Goal: Check status: Check status

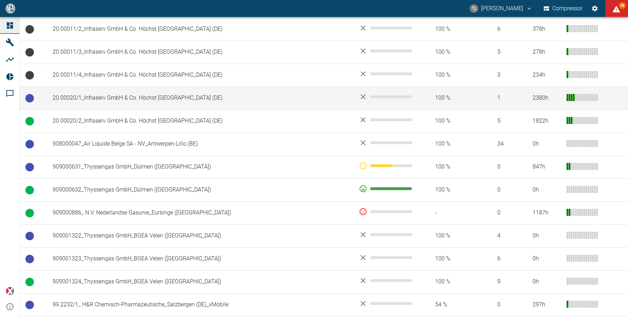
scroll to position [385, 0]
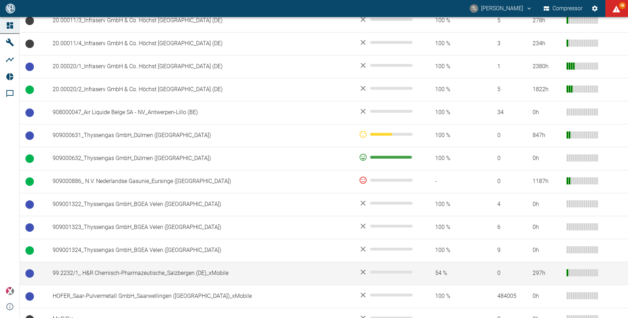
click at [155, 262] on td "99.2232/1_ H&R Chemisch-Pharmazeutische_Salzbergen (DE)_xMobile" at bounding box center [200, 273] width 306 height 23
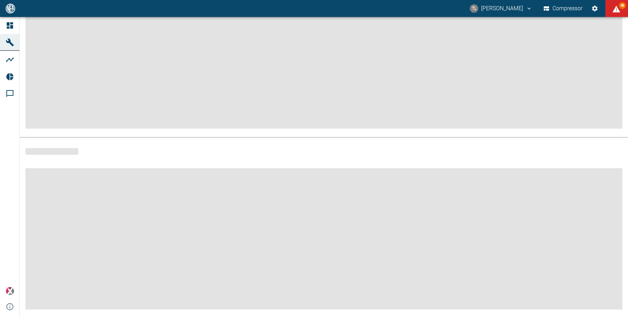
scroll to position [93, 0]
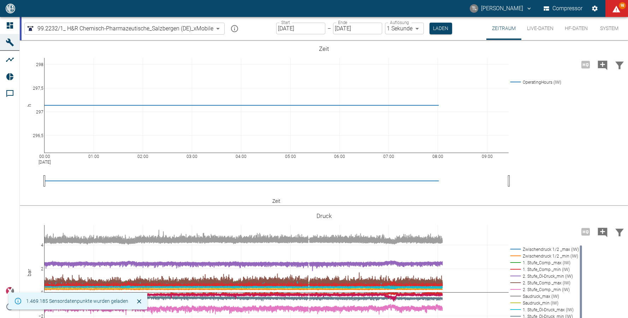
click at [302, 29] on input "[DATE]" at bounding box center [300, 29] width 49 height 12
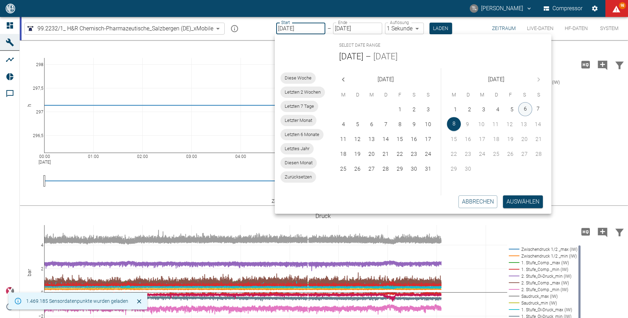
click at [523, 111] on button "6" at bounding box center [525, 109] width 14 height 14
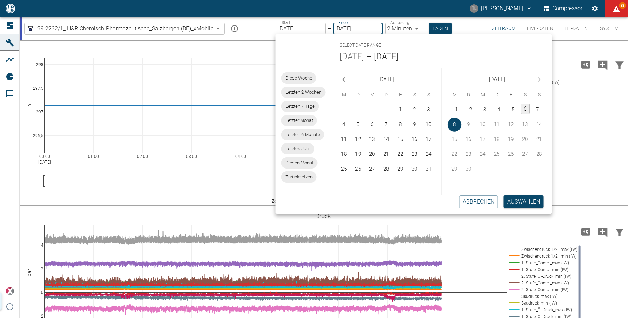
type input "[DATE]"
type input "2min"
click at [518, 199] on button "Auswählen" at bounding box center [524, 201] width 40 height 13
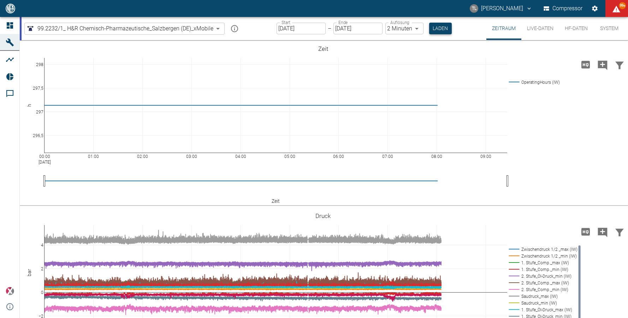
click at [439, 25] on button "Laden" at bounding box center [440, 29] width 23 height 12
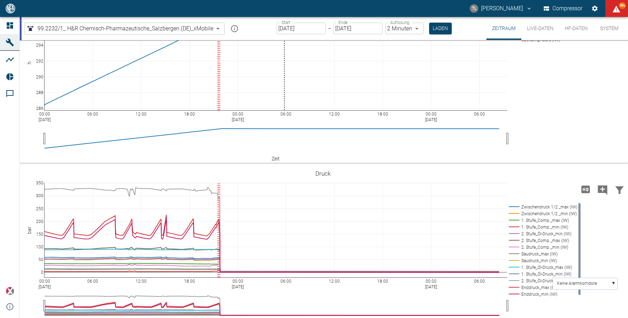
scroll to position [57, 0]
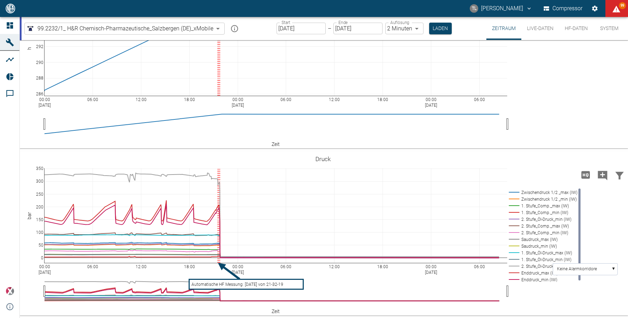
click at [216, 283] on text "Automatische HF Messung: [DATE] von 21-32-19" at bounding box center [237, 284] width 92 height 5
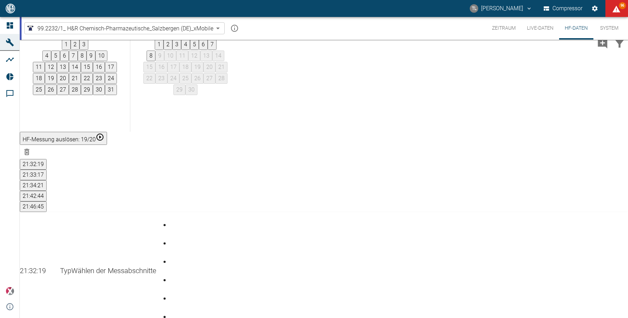
scroll to position [71, 0]
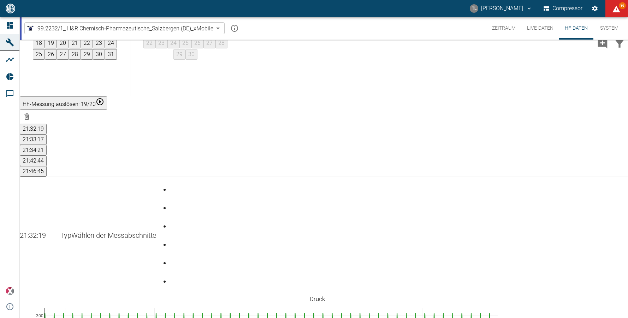
click at [173, 276] on div "Gehe zu Seite 6" at bounding box center [171, 276] width 3 height 0
click at [173, 277] on div "Seite 6" at bounding box center [171, 277] width 3 height 0
click at [173, 259] on div "Gehe zu Seite 5" at bounding box center [171, 259] width 3 height 0
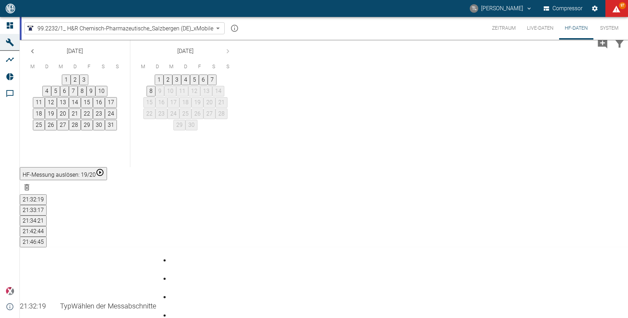
click at [208, 85] on button "6" at bounding box center [203, 80] width 9 height 11
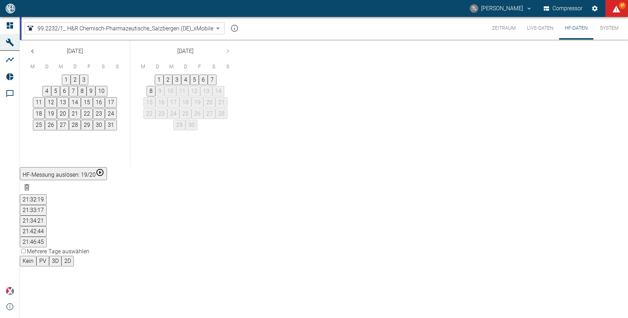
click at [208, 85] on button "6" at bounding box center [203, 80] width 9 height 11
click at [510, 26] on button "Zeitraum" at bounding box center [503, 28] width 35 height 23
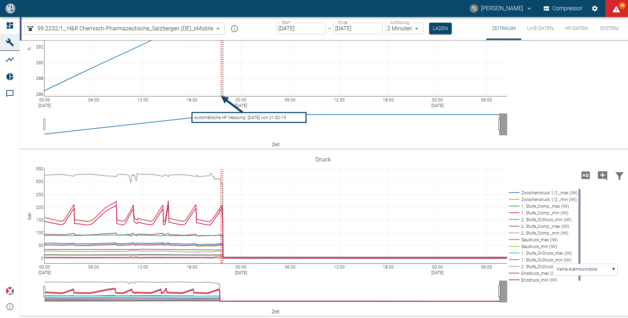
scroll to position [57, 0]
click at [530, 265] on rect at bounding box center [541, 266] width 69 height 7
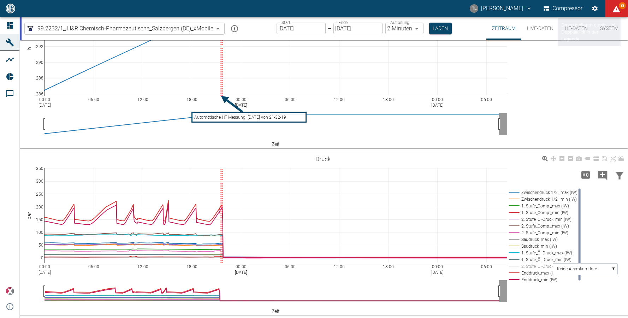
click at [530, 265] on rect at bounding box center [541, 266] width 69 height 7
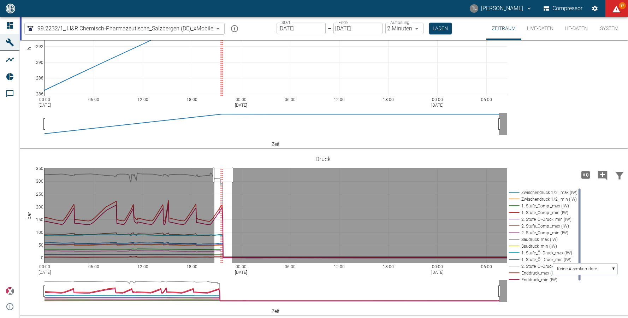
drag, startPoint x: 214, startPoint y: 175, endPoint x: 232, endPoint y: 181, distance: 18.2
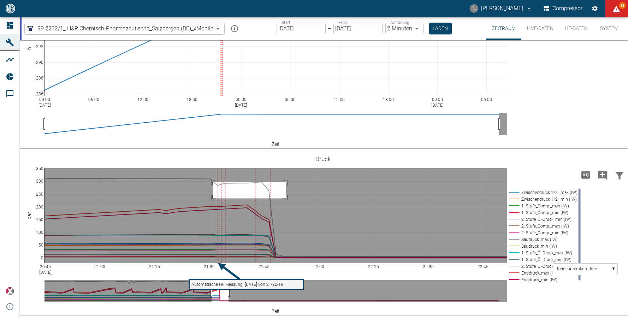
drag, startPoint x: 213, startPoint y: 182, endPoint x: 286, endPoint y: 198, distance: 75.3
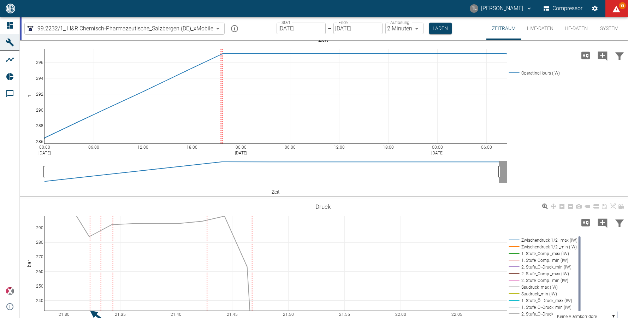
scroll to position [0, 0]
